Goal: Find specific page/section: Find specific page/section

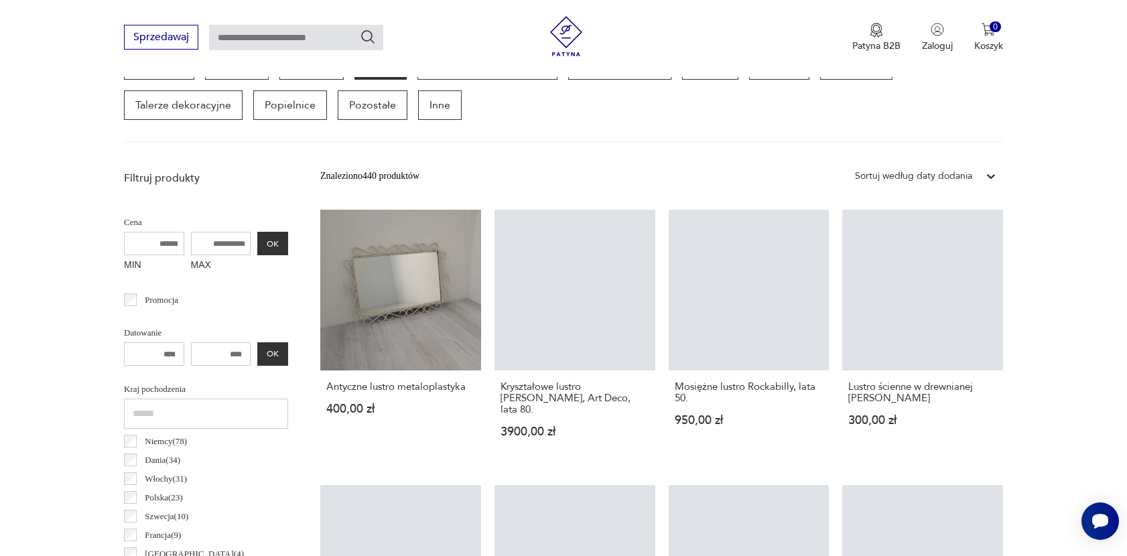
scroll to position [393, 0]
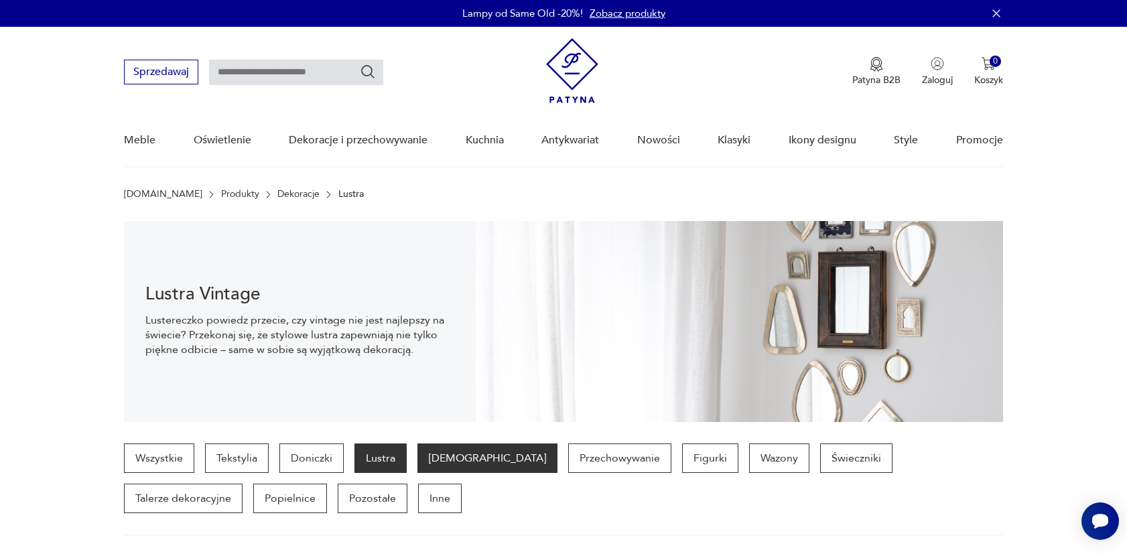
click at [455, 471] on p "[DEMOGRAPHIC_DATA]" at bounding box center [487, 457] width 140 height 29
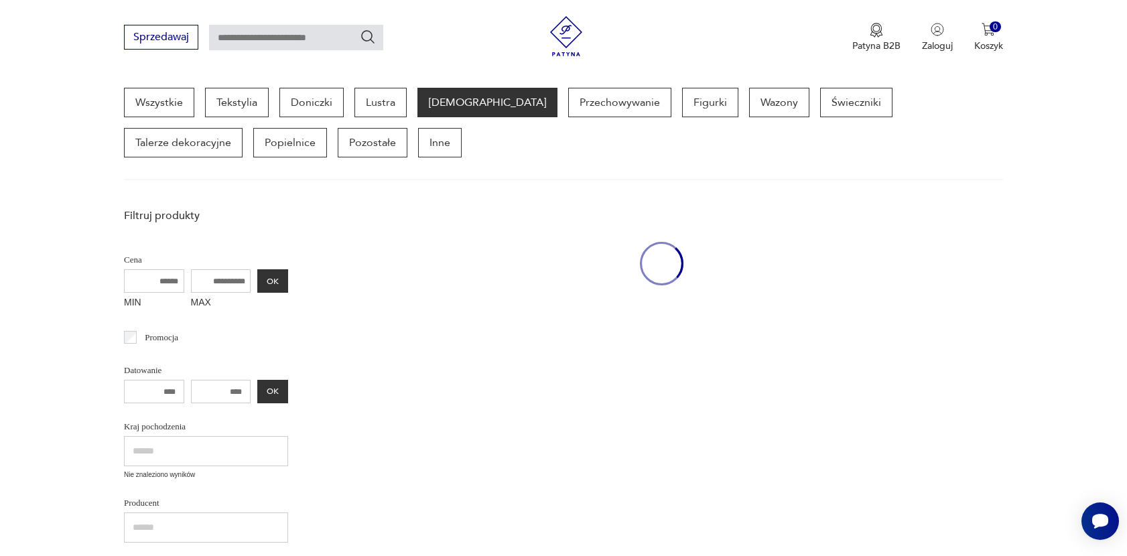
scroll to position [427, 0]
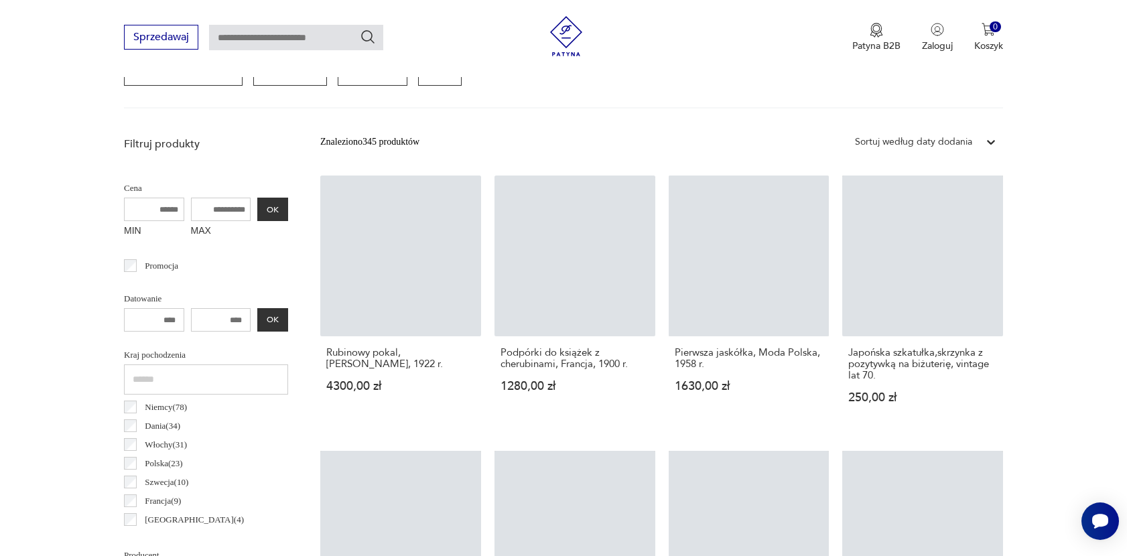
click at [165, 407] on p "Niemcy ( 78 )" at bounding box center [166, 407] width 42 height 15
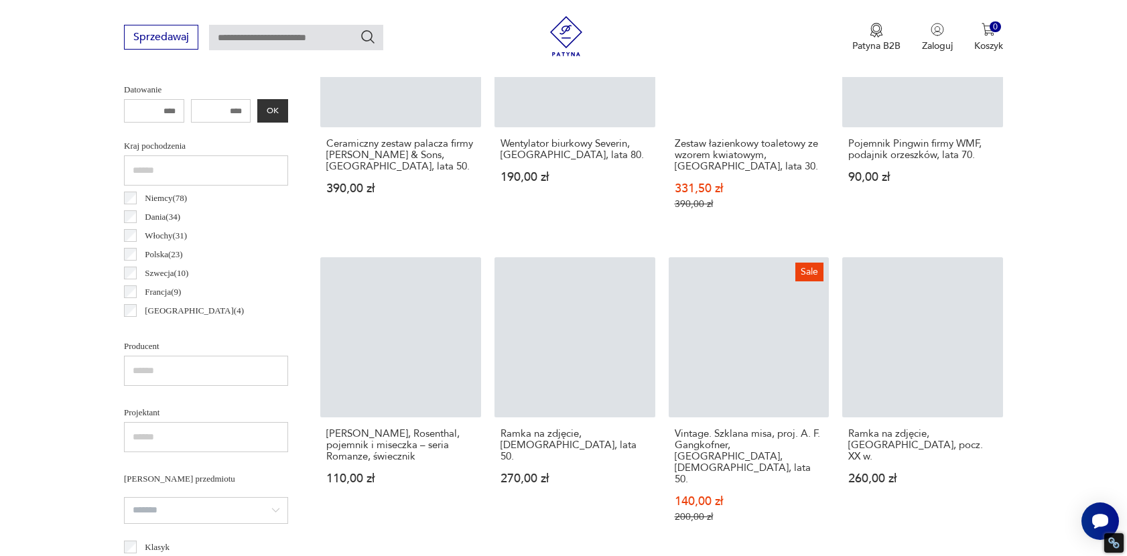
scroll to position [908, 0]
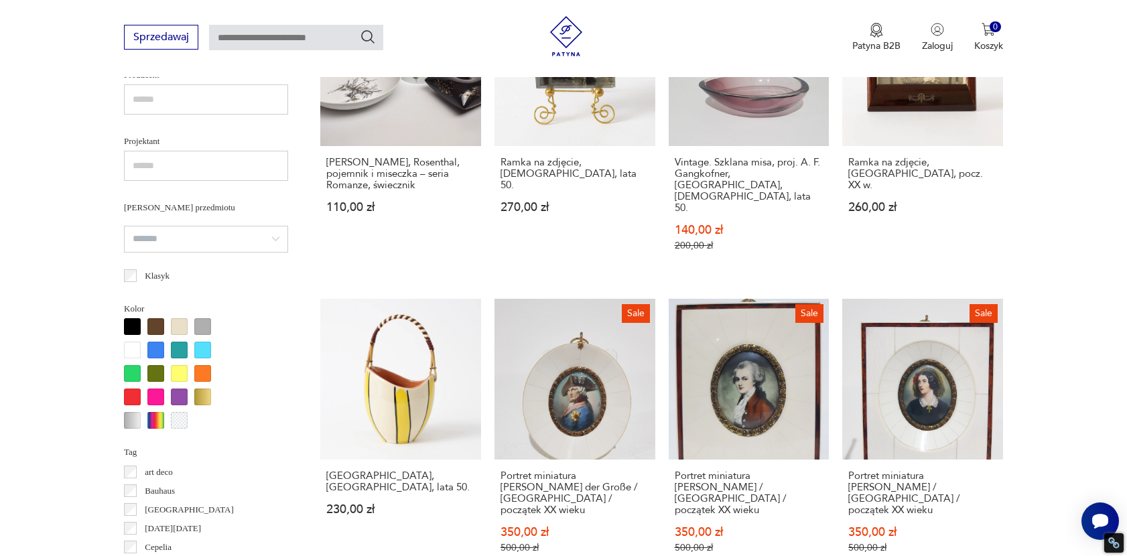
click at [155, 478] on p "art deco" at bounding box center [159, 472] width 28 height 15
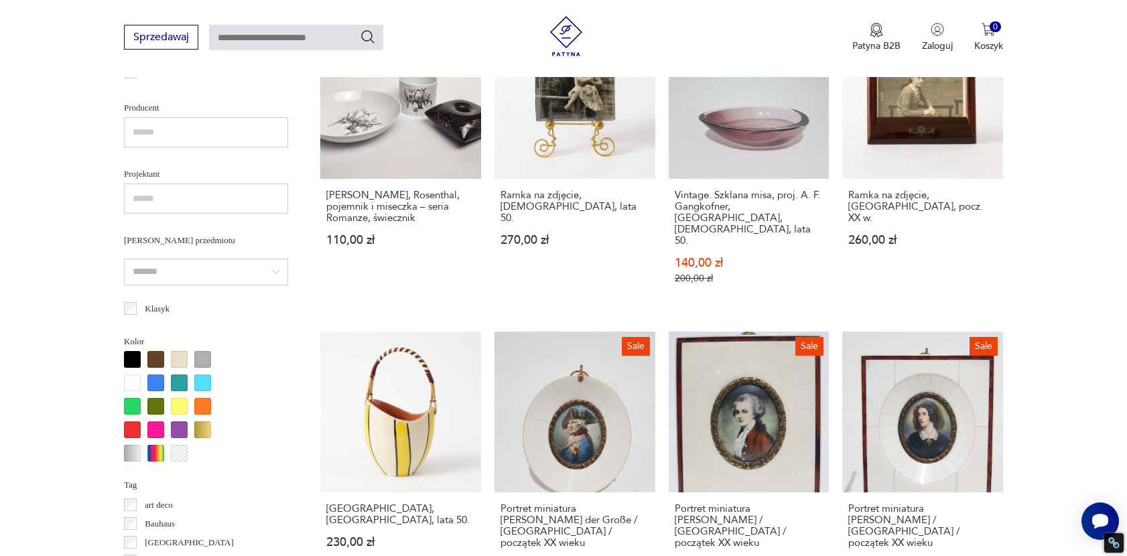
click at [157, 470] on div "Filtruj produkty Cena MIN MAX OK Promocja Datowanie OK Kraj pochodzenia Niemcy …" at bounding box center [206, 343] width 164 height 1308
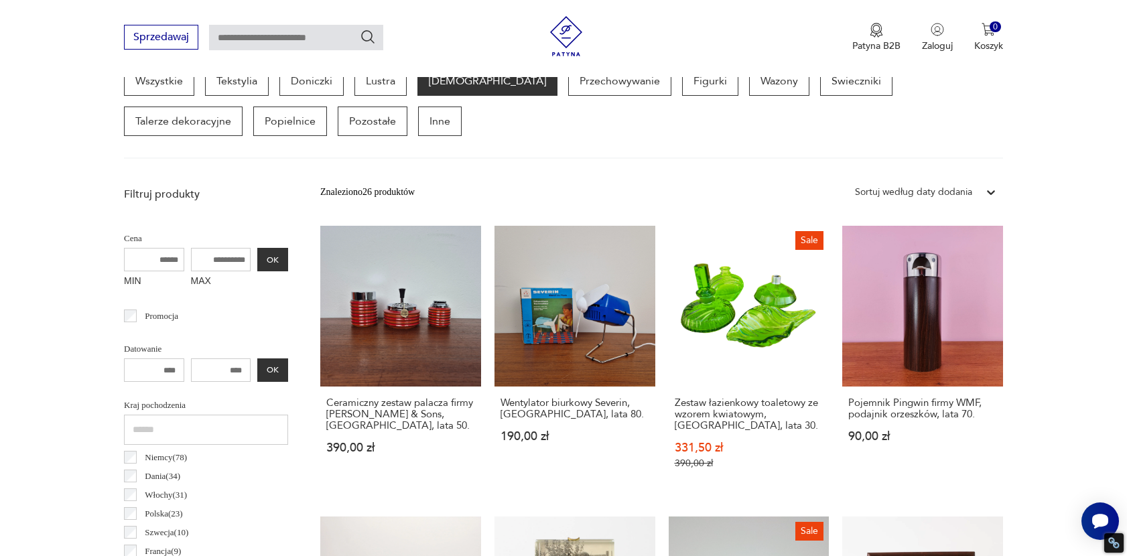
scroll to position [356, 0]
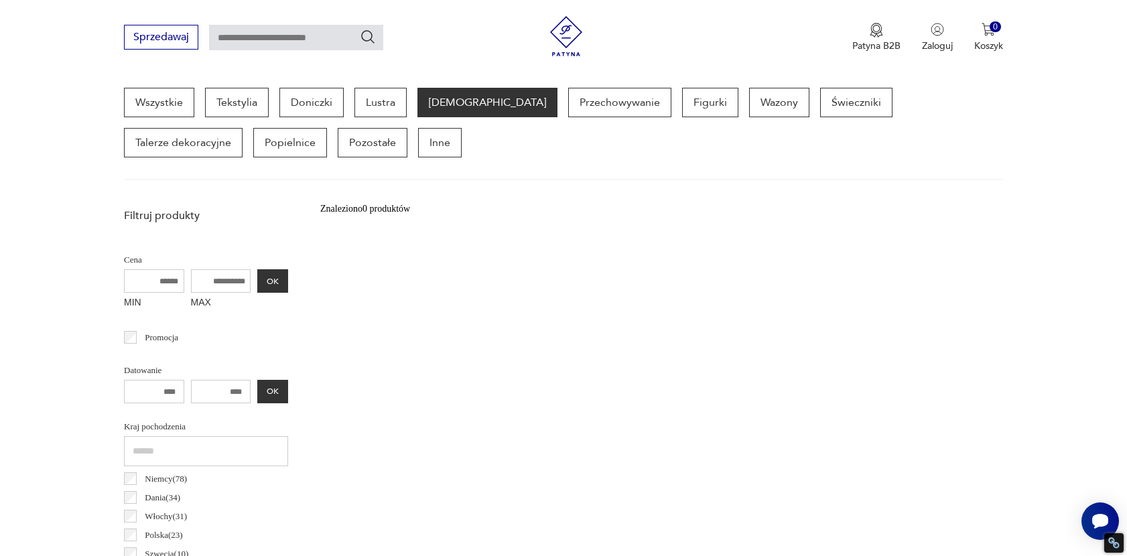
scroll to position [908, 0]
